Goal: Information Seeking & Learning: Check status

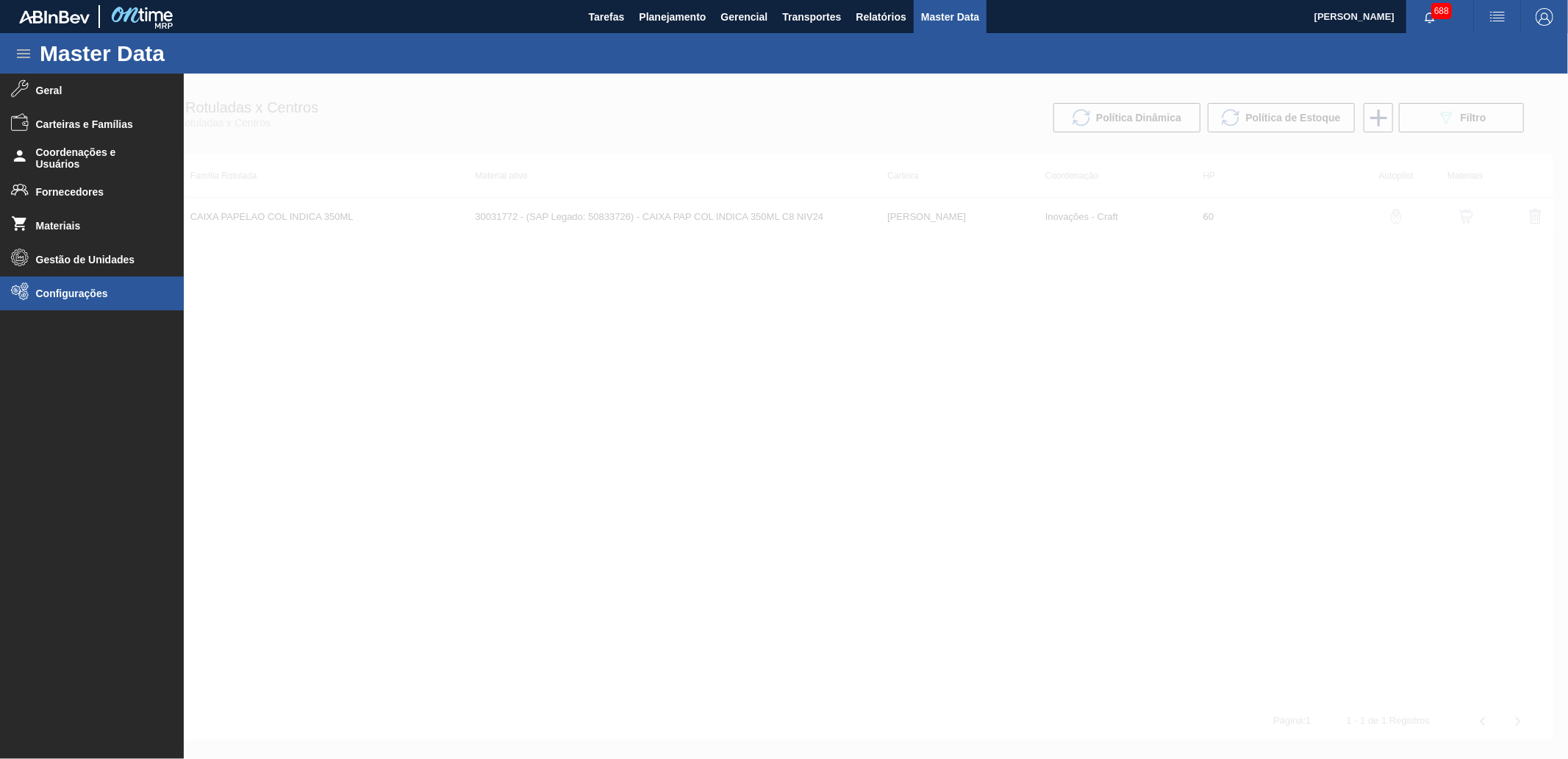
click at [83, 292] on span "Configurações" at bounding box center [96, 293] width 121 height 12
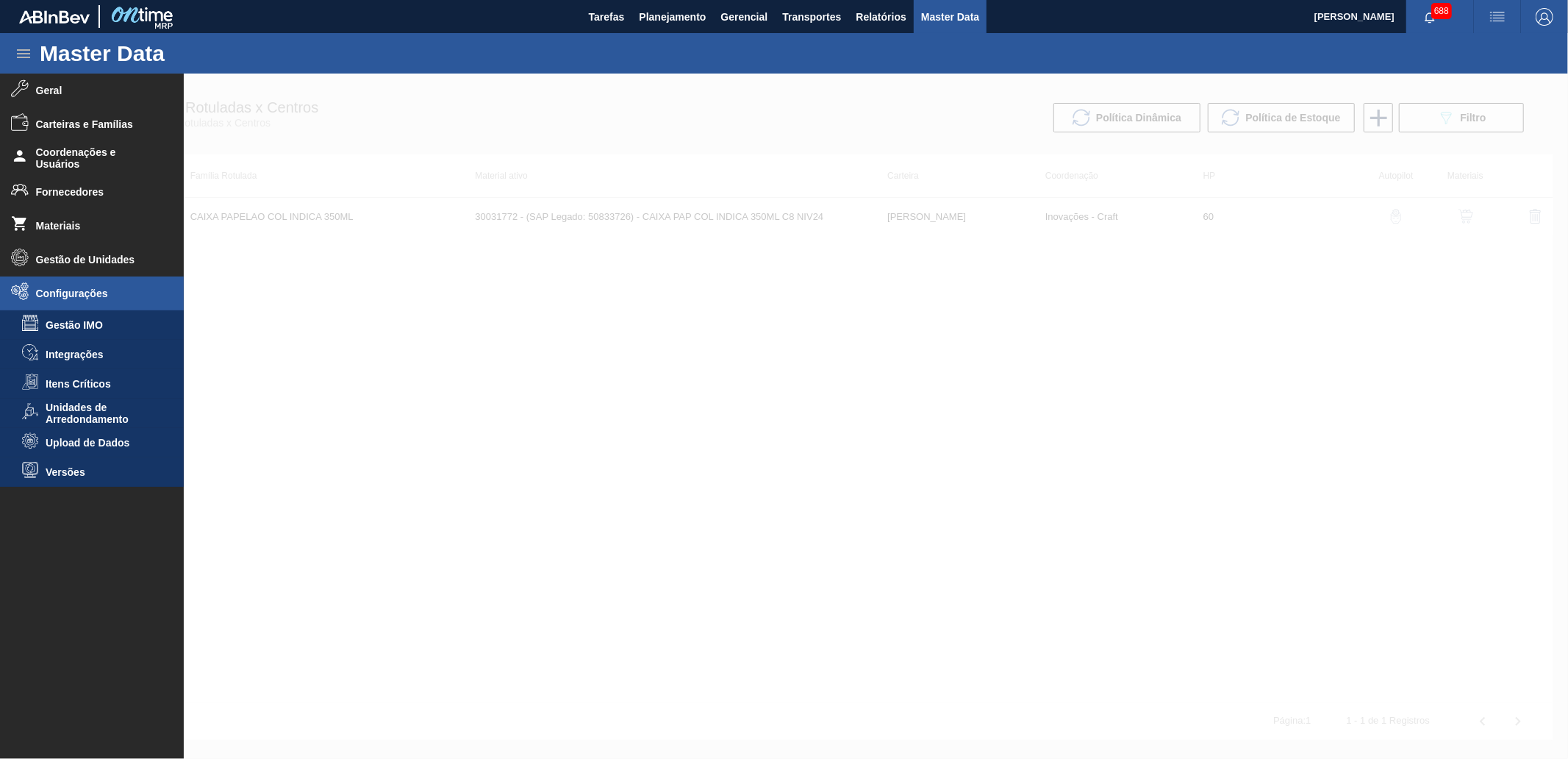
click at [667, 69] on div "Master Data" at bounding box center [784, 53] width 1568 height 40
drag, startPoint x: 680, startPoint y: 103, endPoint x: 507, endPoint y: 96, distance: 173.1
click at [680, 101] on div at bounding box center [784, 415] width 1568 height 685
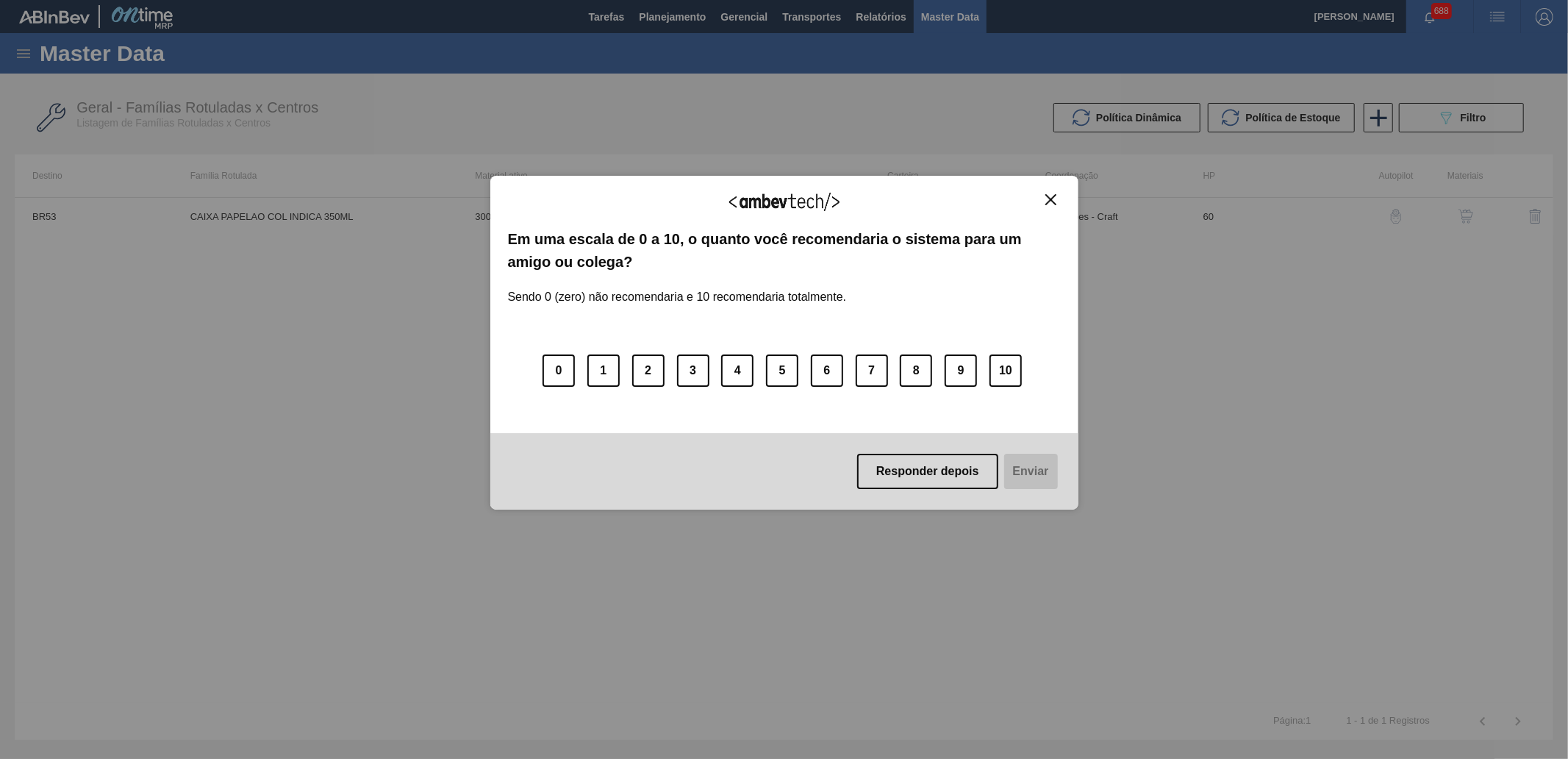
click at [1049, 207] on div "Agradecemos seu feedback!" at bounding box center [784, 211] width 553 height 35
click at [1049, 199] on img "Close" at bounding box center [1050, 199] width 11 height 11
click at [1047, 197] on img "Close" at bounding box center [1050, 199] width 11 height 11
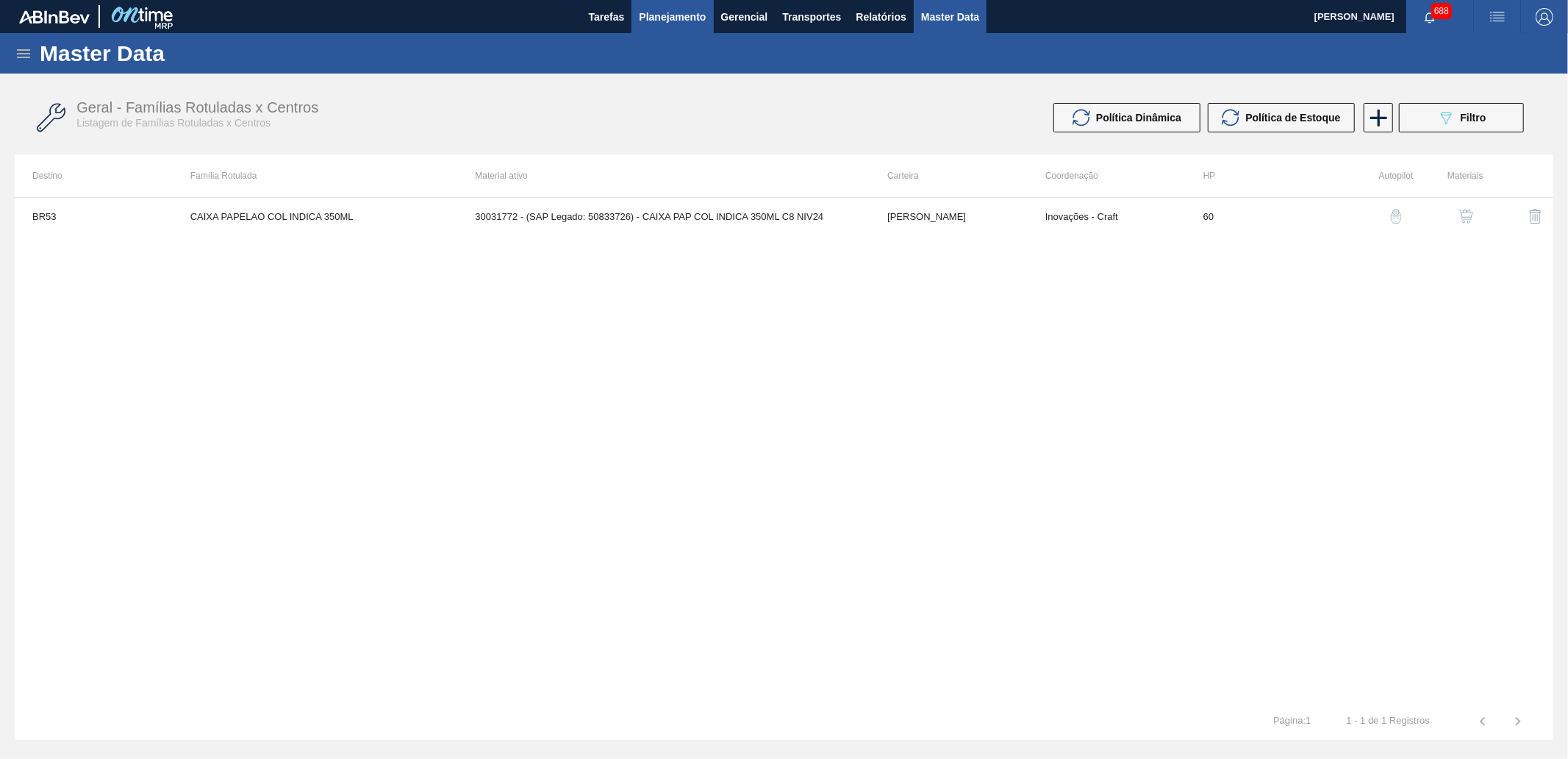
click at [669, 8] on span "Planejamento" at bounding box center [672, 17] width 67 height 17
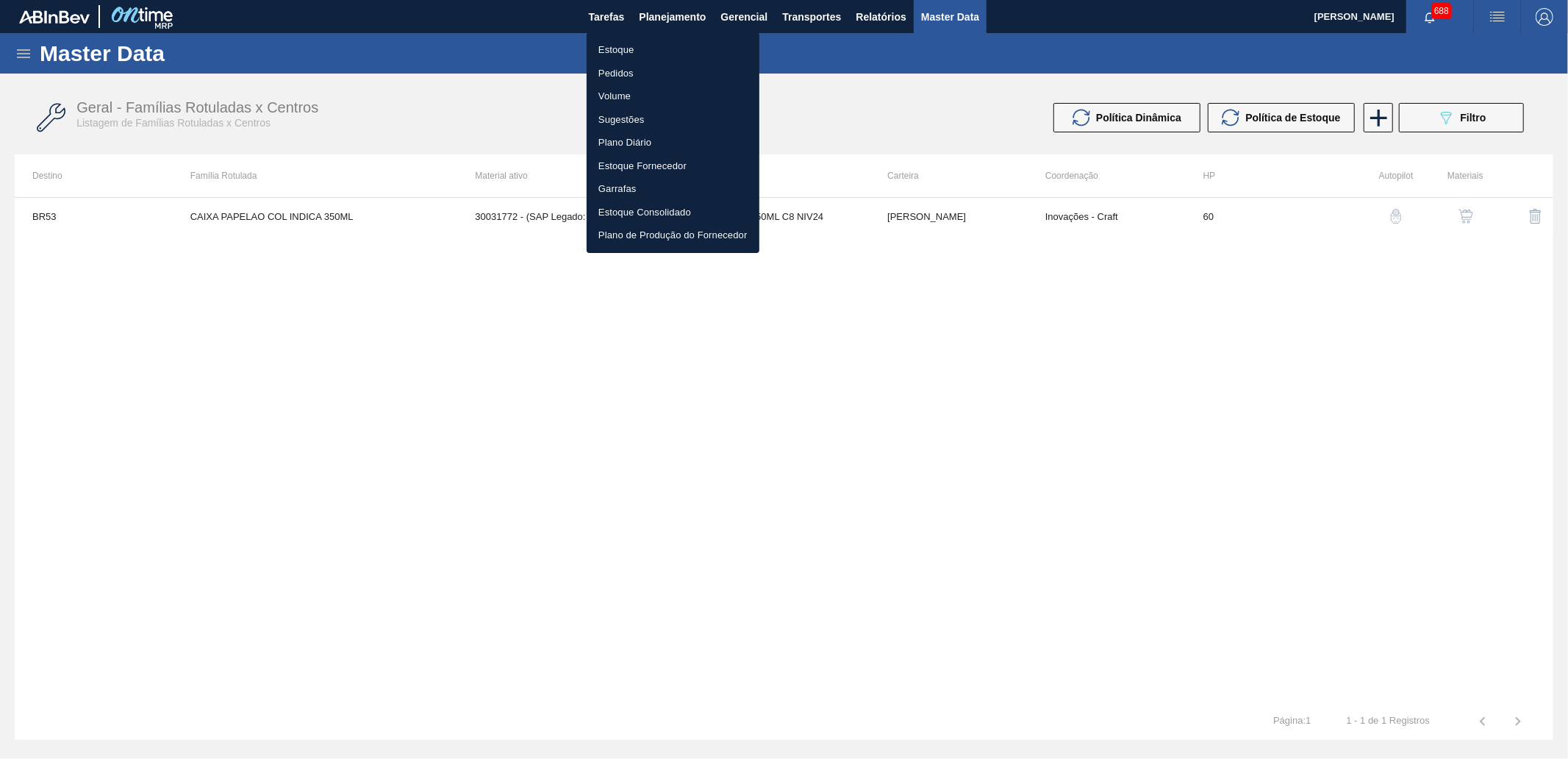
click at [673, 45] on li "Estoque" at bounding box center [673, 50] width 173 height 24
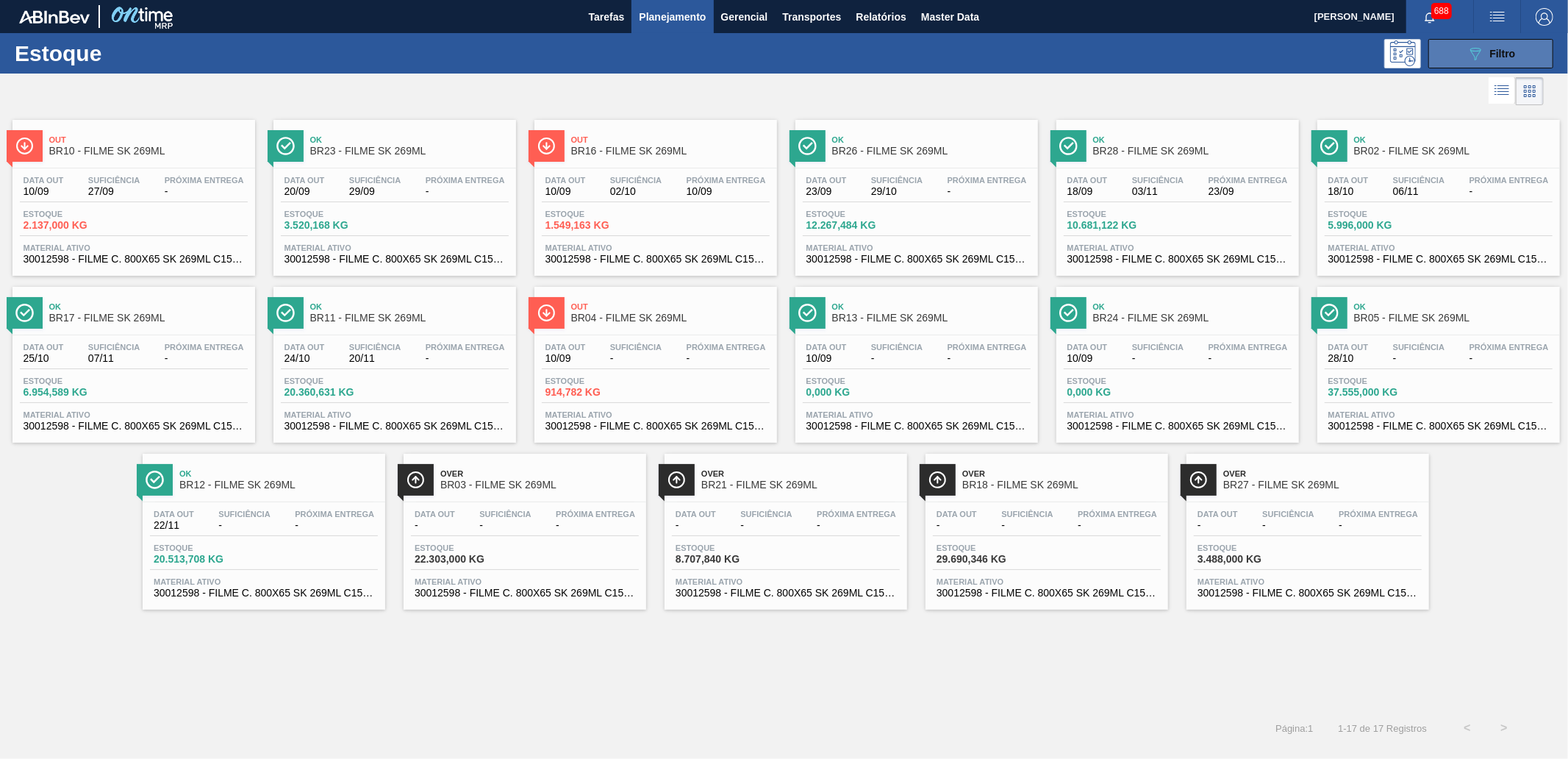
click at [1411, 50] on icon "089F7B8B-B2A5-4AFE-B5C0-19BA573D28AC" at bounding box center [1475, 54] width 17 height 17
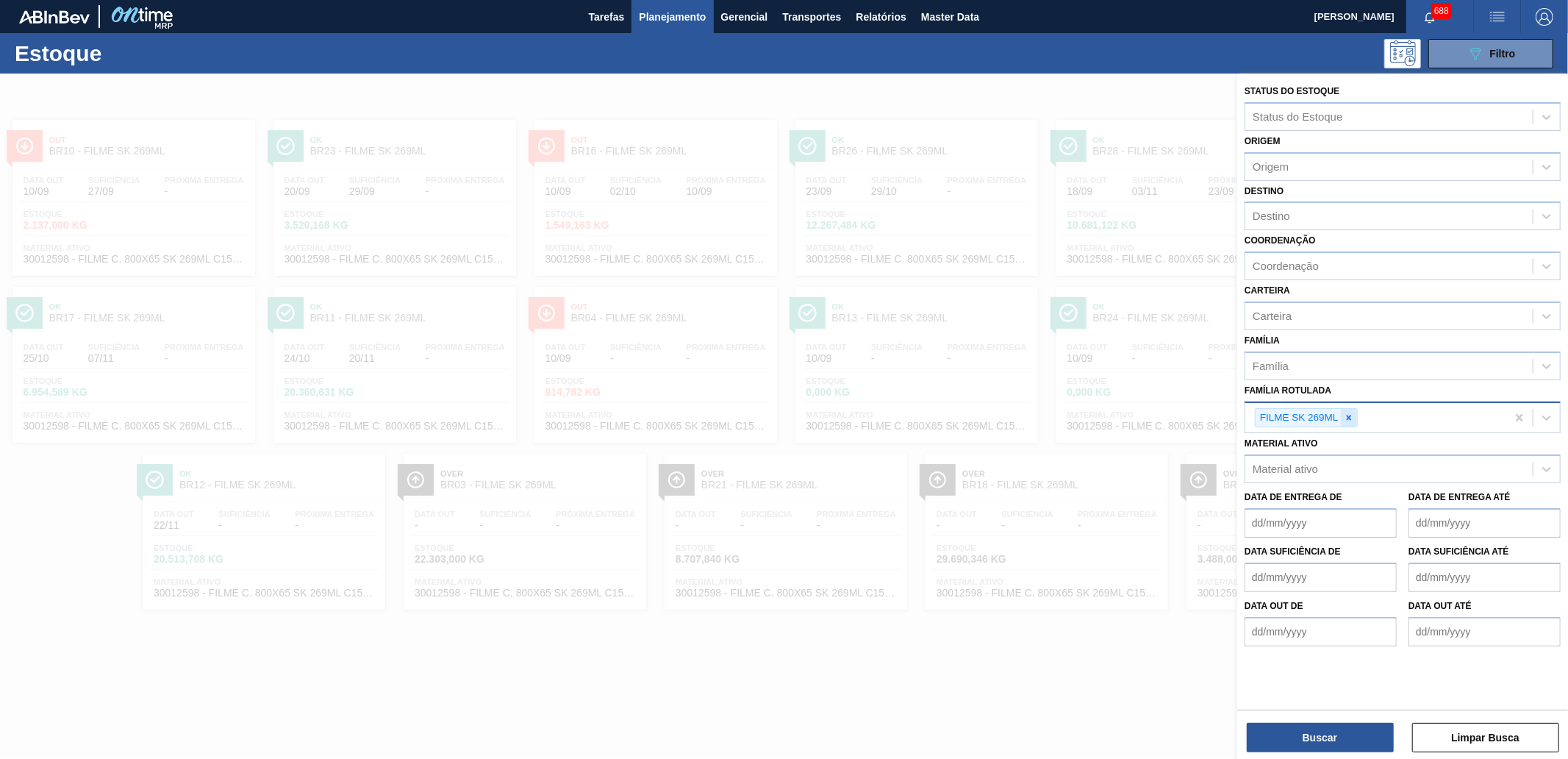
click at [1349, 413] on icon at bounding box center [1349, 418] width 10 height 10
click at [1305, 415] on div "Família Rotulada" at bounding box center [1293, 416] width 83 height 12
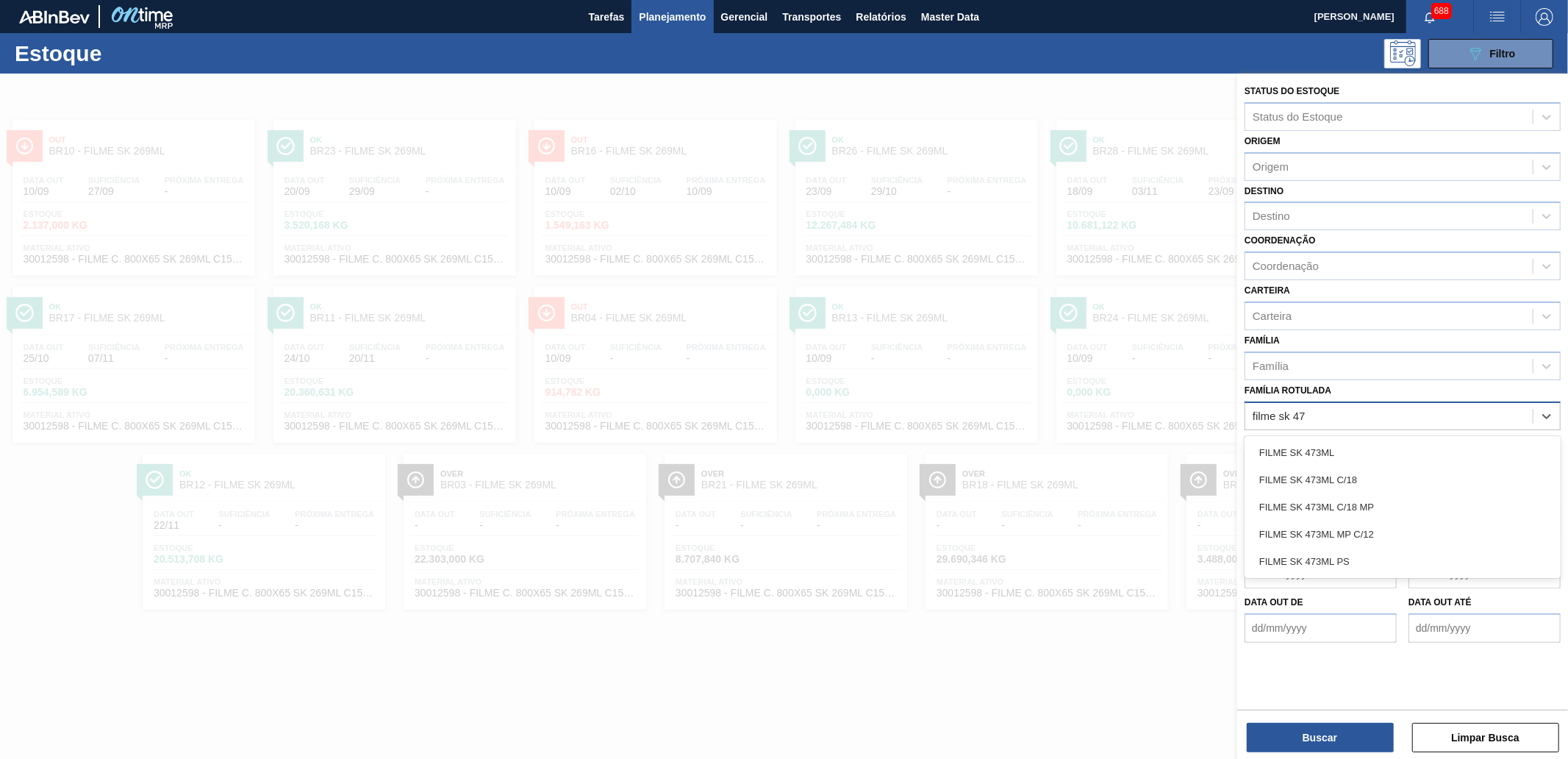
type Rotulada "filme sk 473"
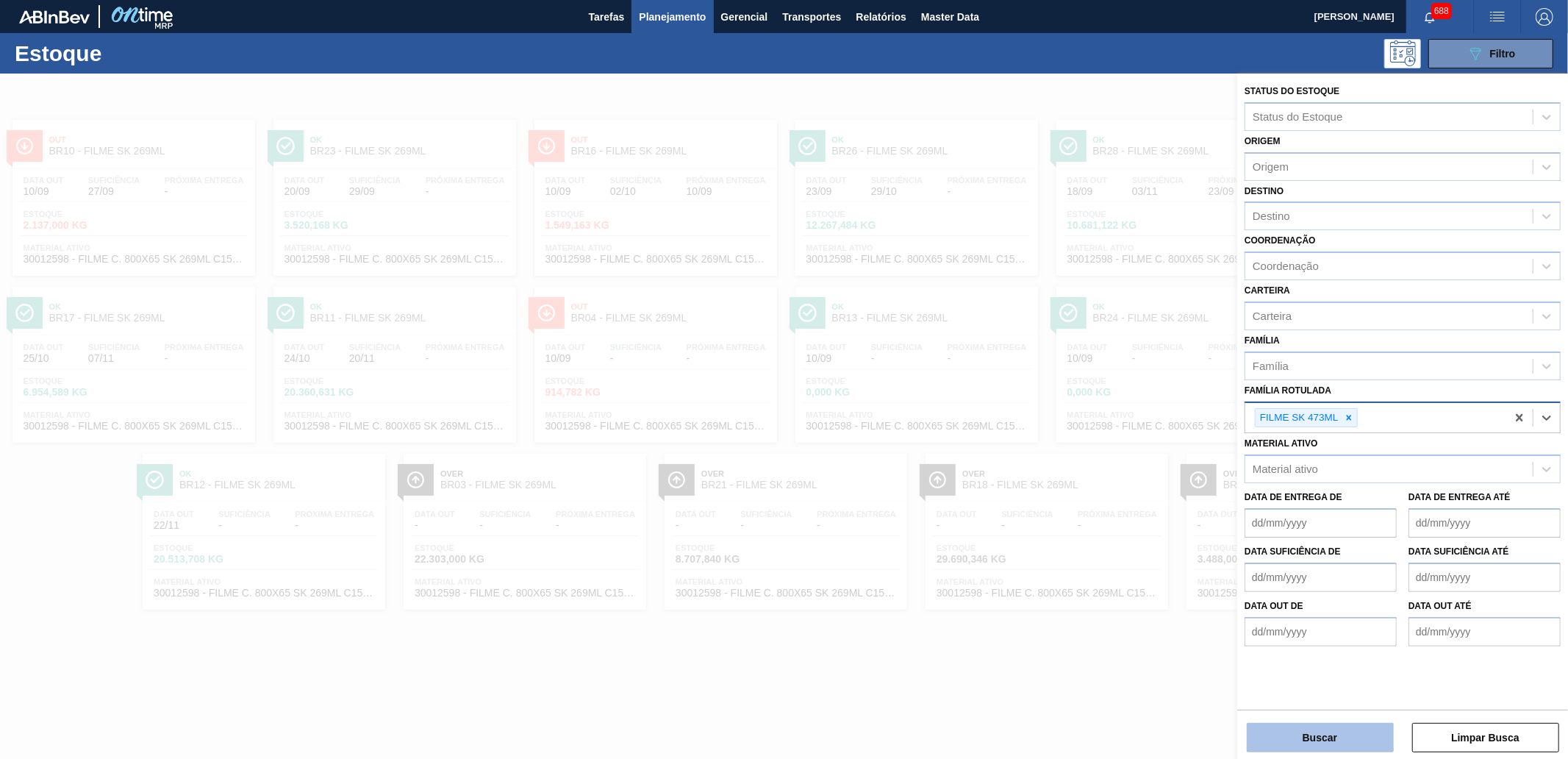
click at [1311, 682] on button "Buscar" at bounding box center [1320, 737] width 147 height 30
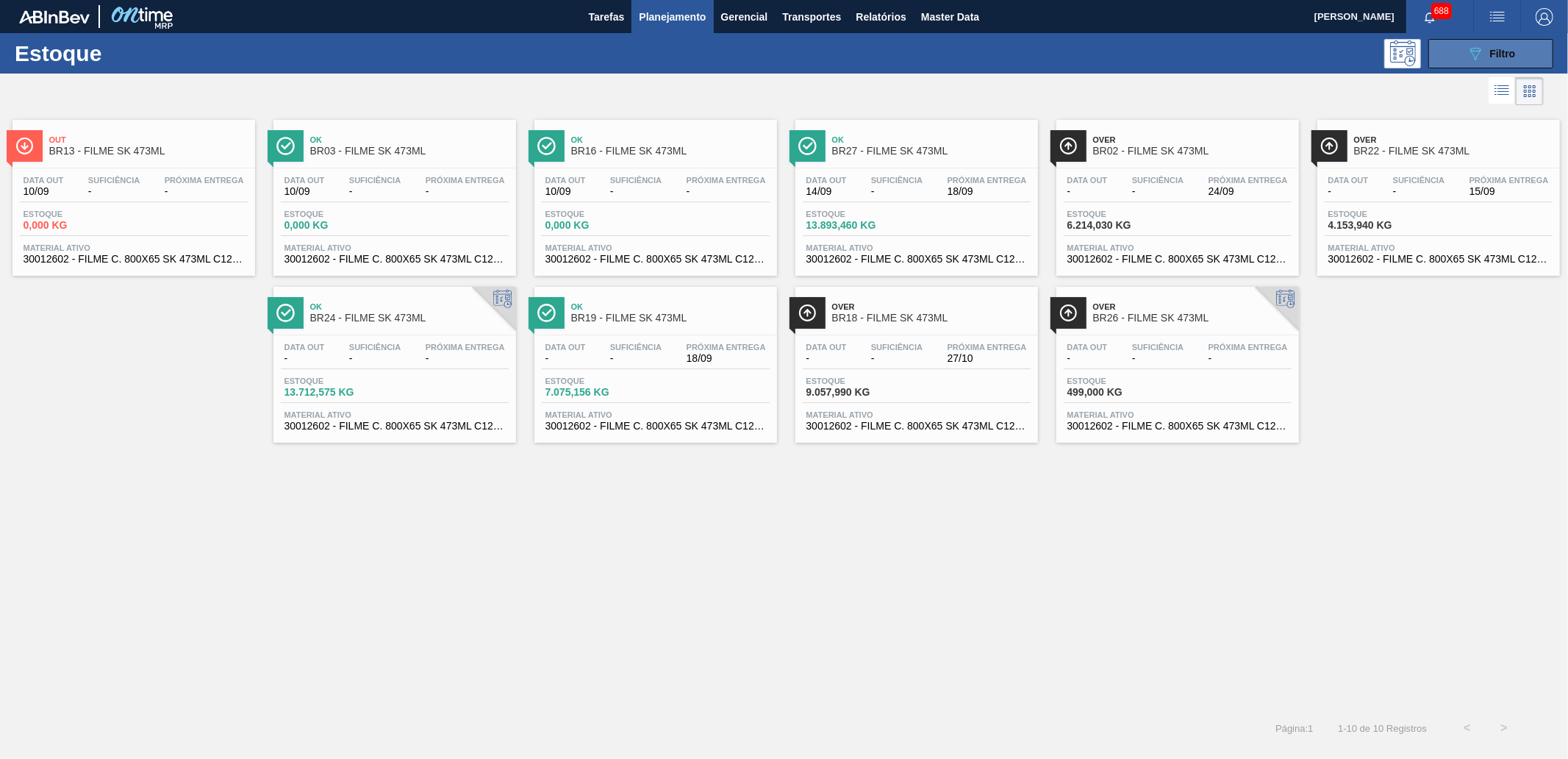
click at [1411, 59] on button "089F7B8B-B2A5-4AFE-B5C0-19BA573D28AC Filtro" at bounding box center [1491, 54] width 125 height 30
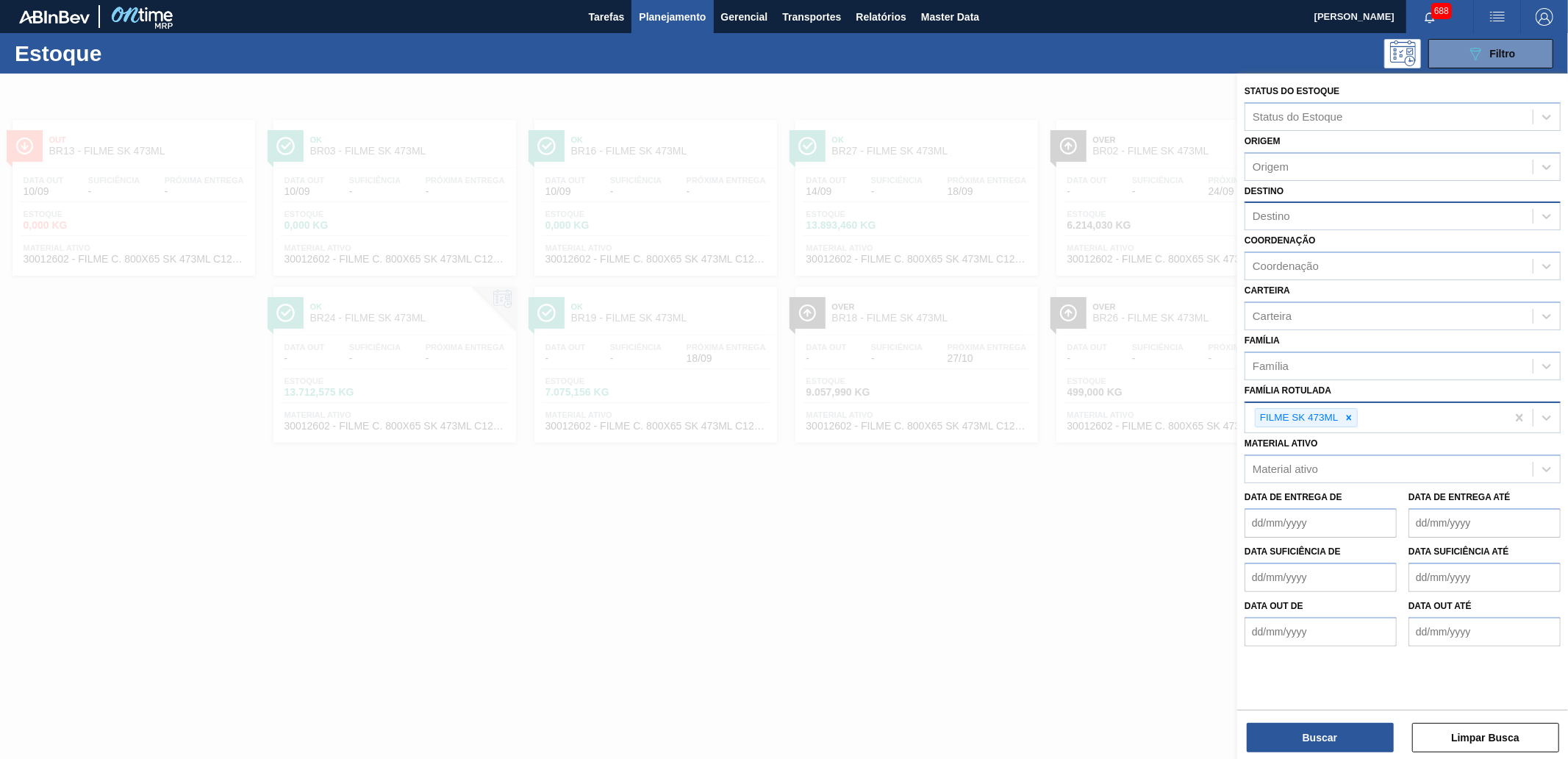
click at [1304, 206] on div "Destino" at bounding box center [1389, 217] width 287 height 21
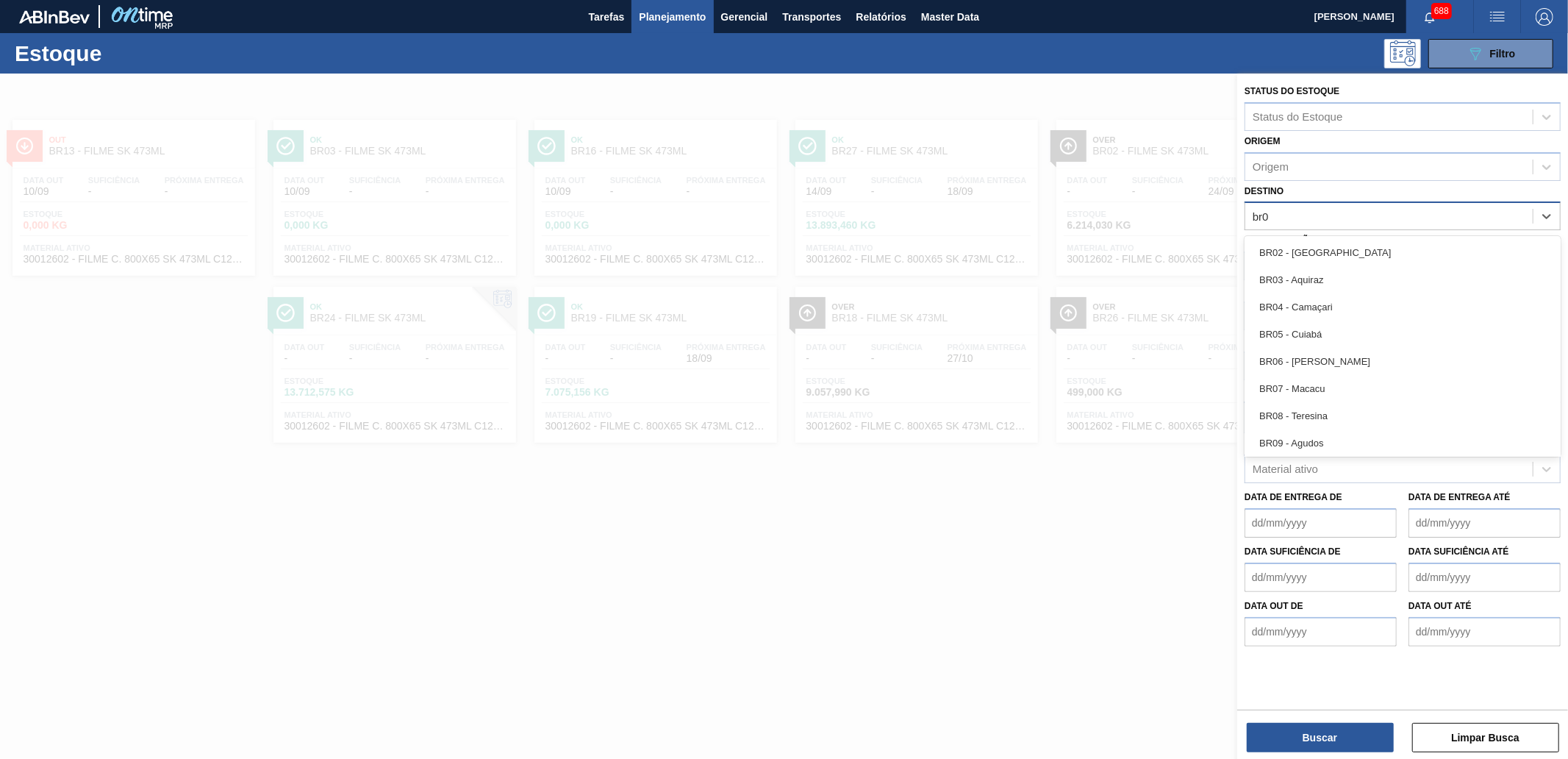
type input "br07"
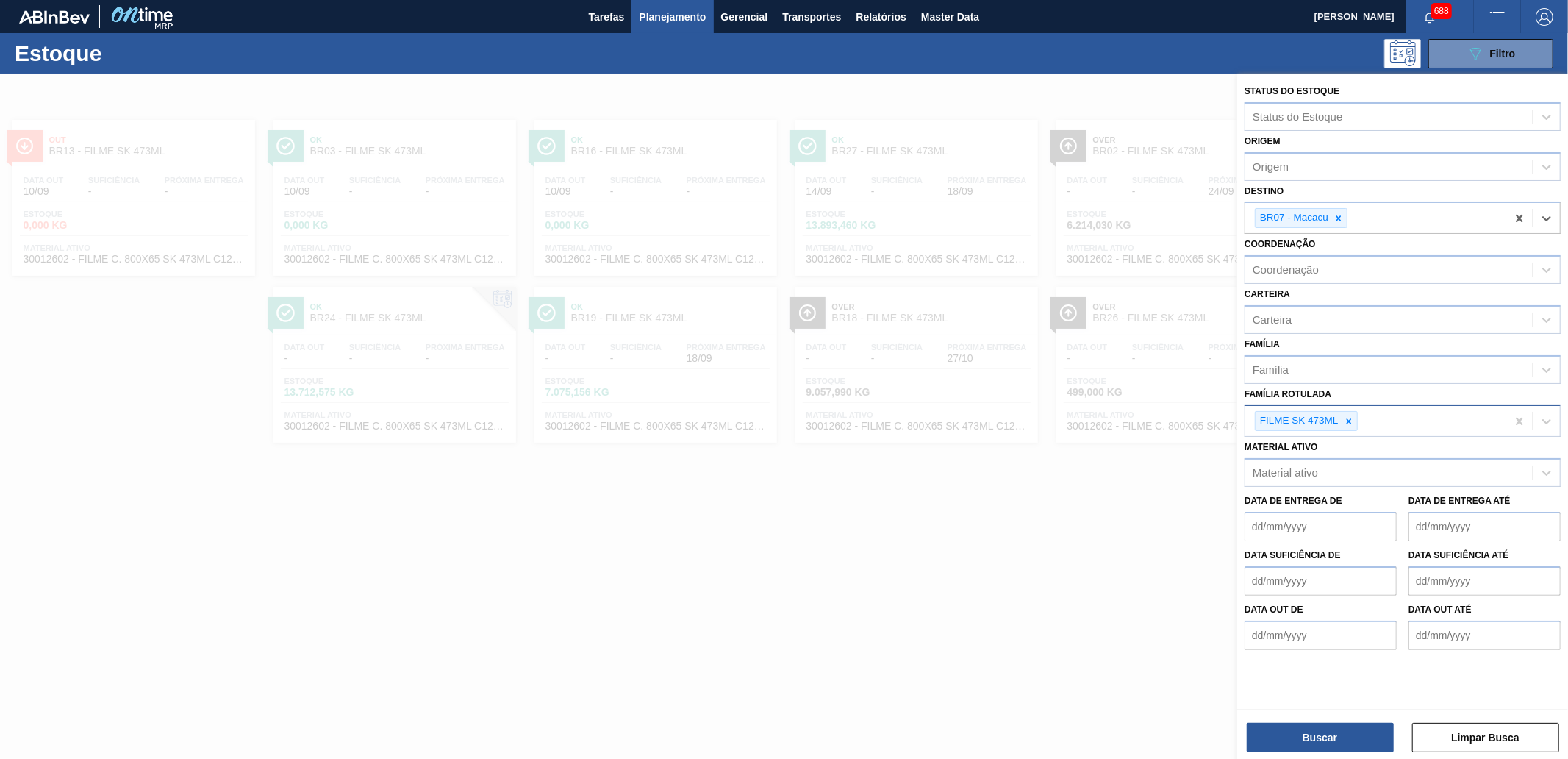
click at [1348, 416] on icon at bounding box center [1349, 421] width 10 height 10
click at [1299, 359] on div "Família" at bounding box center [1389, 369] width 287 height 21
type input "filme liso"
click at [1323, 682] on button "Buscar" at bounding box center [1320, 737] width 147 height 30
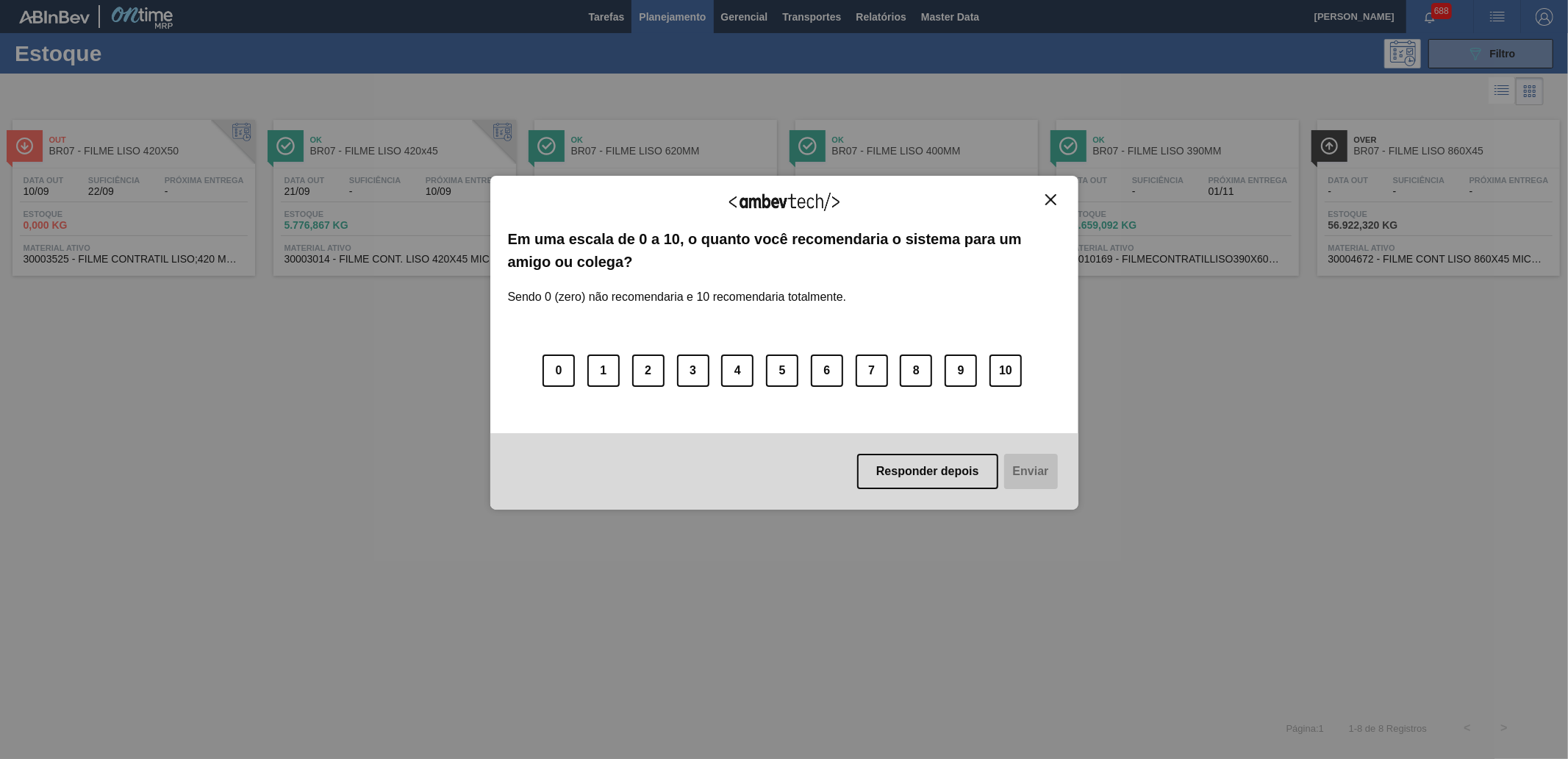
click at [1049, 194] on img "Close" at bounding box center [1050, 199] width 11 height 11
